Goal: Task Accomplishment & Management: Manage account settings

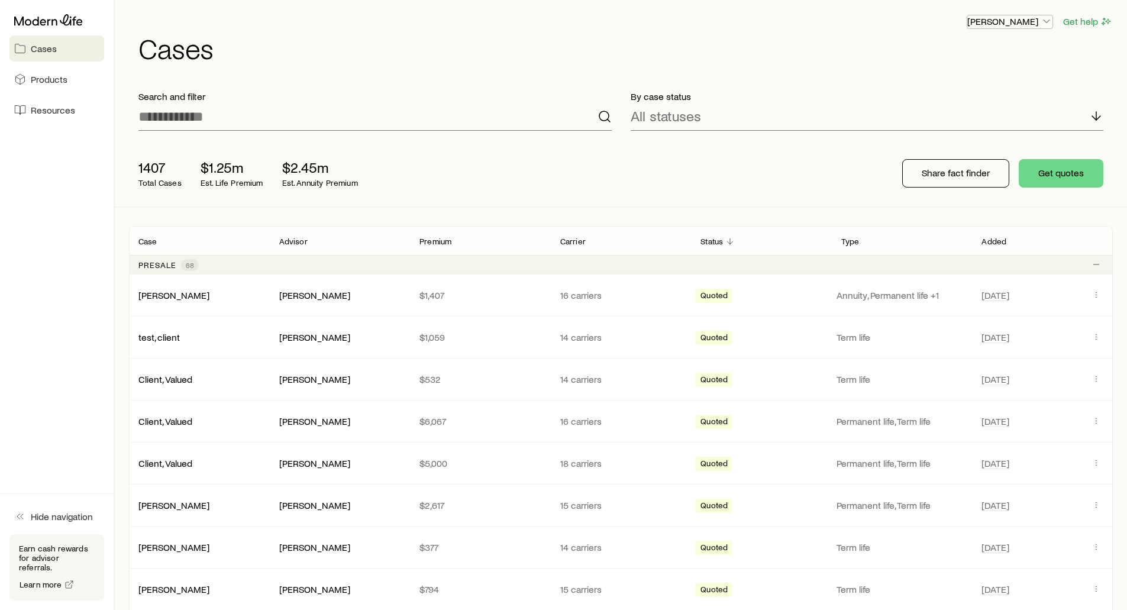
click at [1007, 20] on p "[PERSON_NAME]" at bounding box center [1009, 21] width 85 height 12
click at [952, 109] on span "Sign out" at bounding box center [953, 111] width 33 height 12
click at [1022, 24] on p "[PERSON_NAME]" at bounding box center [1009, 21] width 85 height 12
click at [958, 109] on span "Sign out" at bounding box center [953, 111] width 33 height 12
